Goal: Navigation & Orientation: Find specific page/section

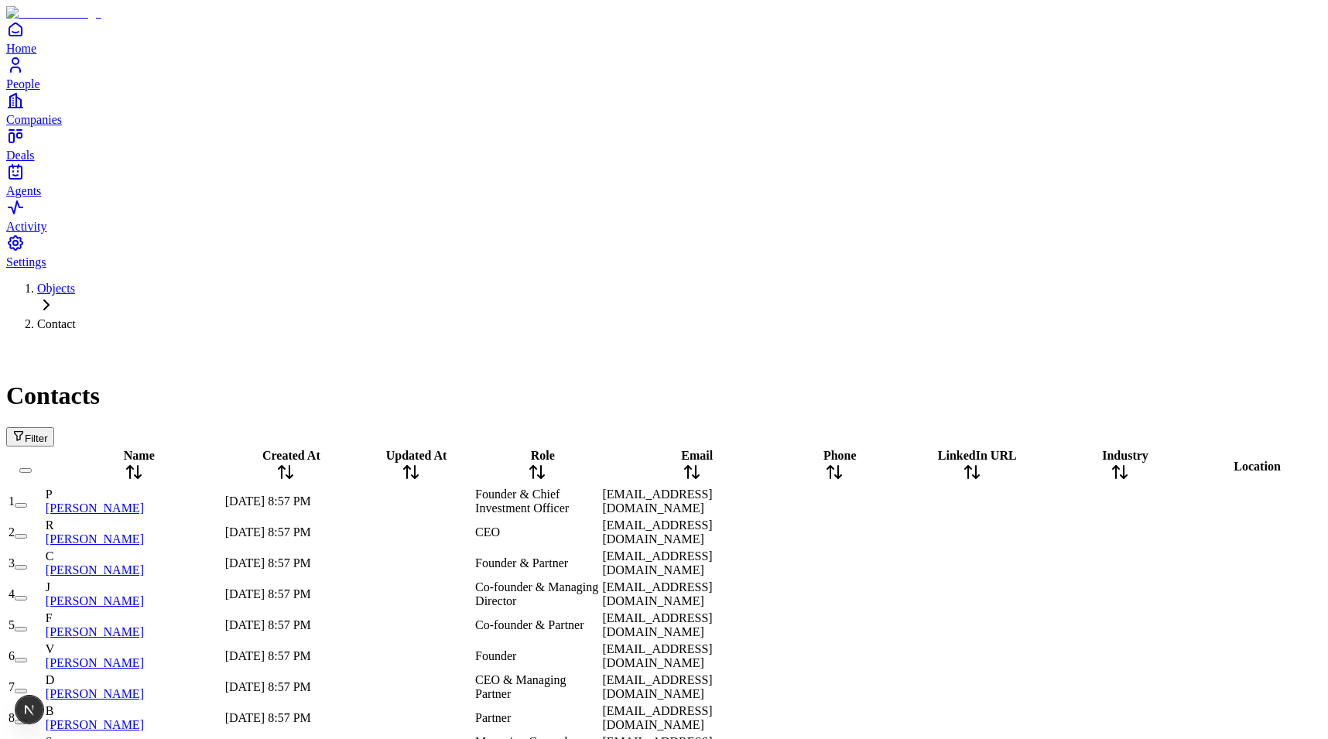
click at [48, 432] on span "Filter" at bounding box center [36, 438] width 23 height 12
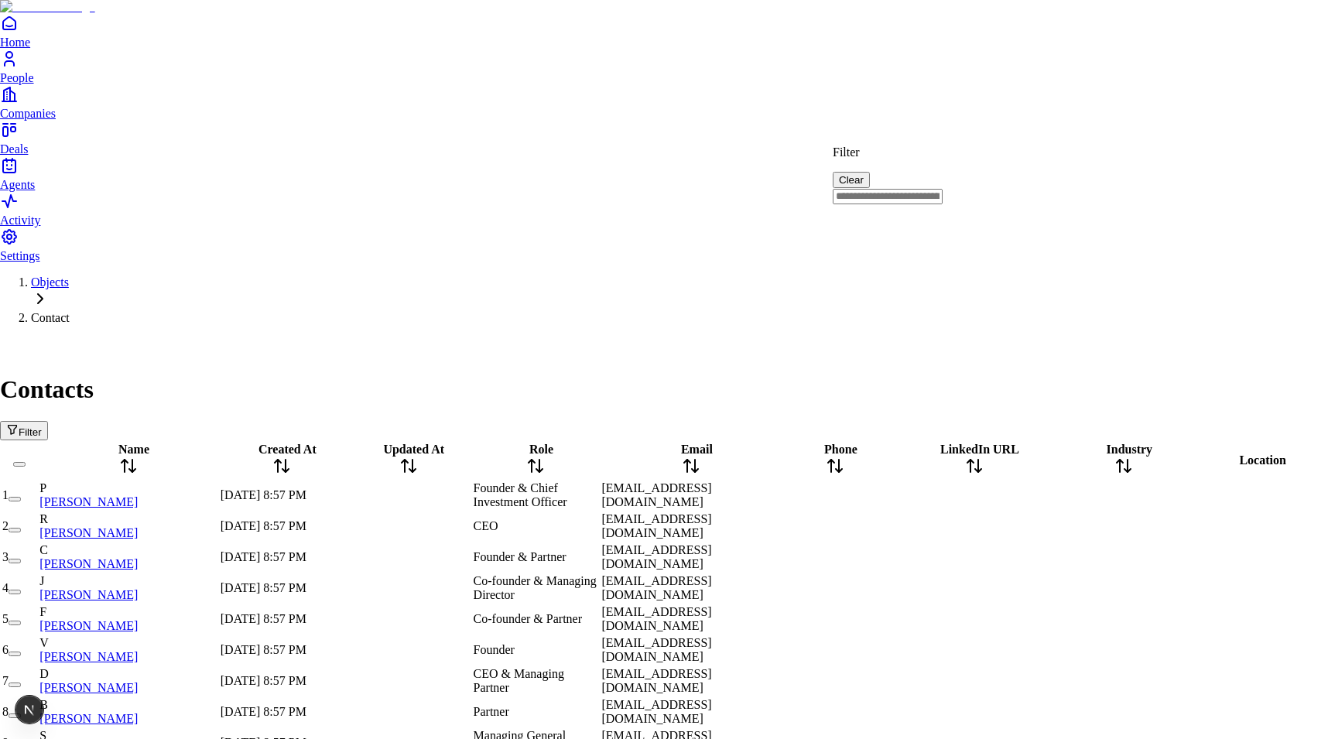
click at [942, 189] on input at bounding box center [887, 196] width 110 height 15
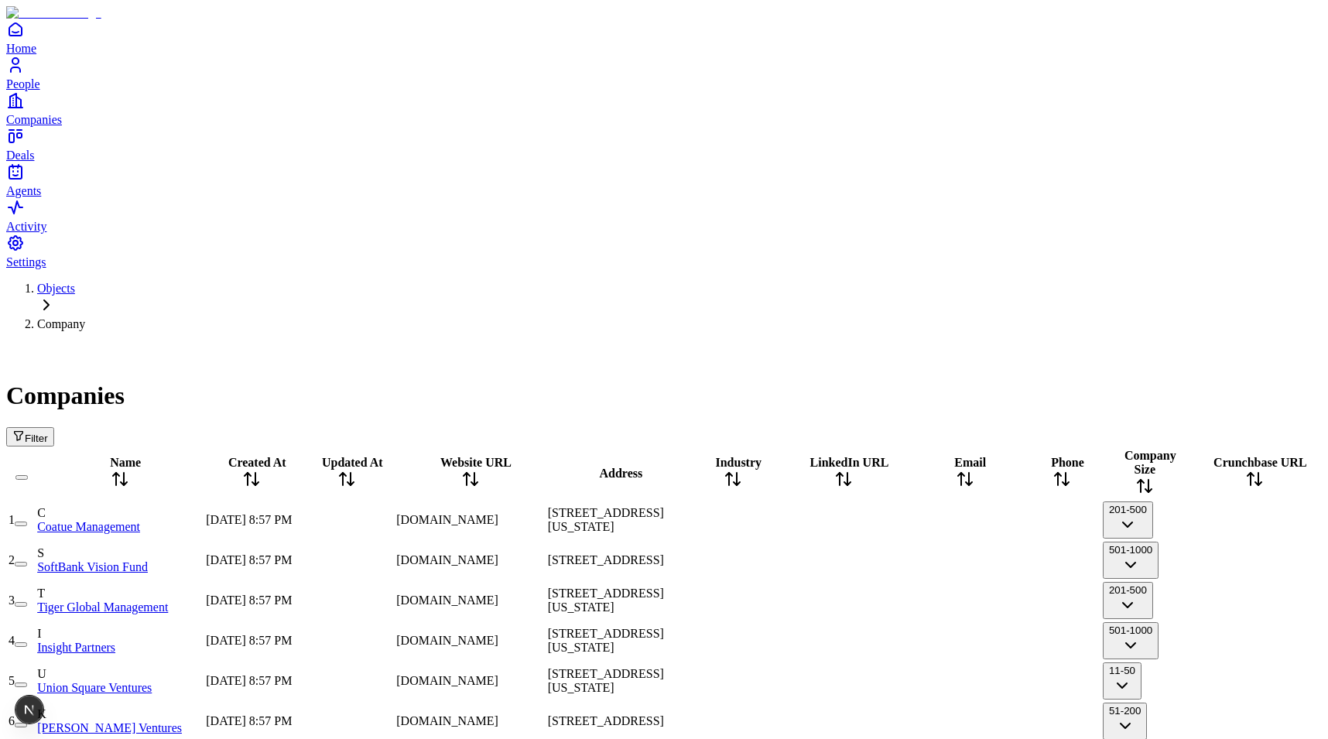
click at [393, 520] on div at bounding box center [346, 520] width 93 height 0
click at [393, 560] on div at bounding box center [346, 560] width 93 height 0
click at [544, 513] on div "www.coatue.com" at bounding box center [470, 520] width 148 height 14
click at [544, 553] on div "visionfund.com" at bounding box center [470, 560] width 148 height 14
click at [544, 513] on div "www.coatue.com" at bounding box center [470, 520] width 148 height 14
